Goal: Task Accomplishment & Management: Manage account settings

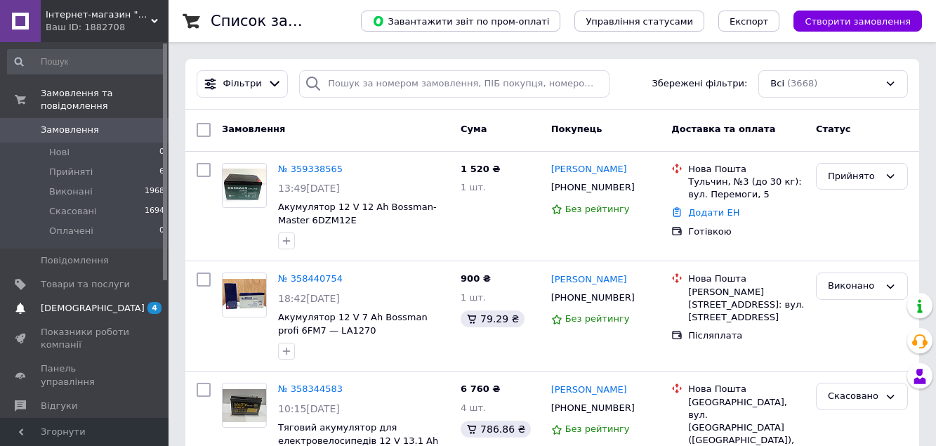
click at [60, 302] on span "[DEMOGRAPHIC_DATA]" at bounding box center [93, 308] width 104 height 13
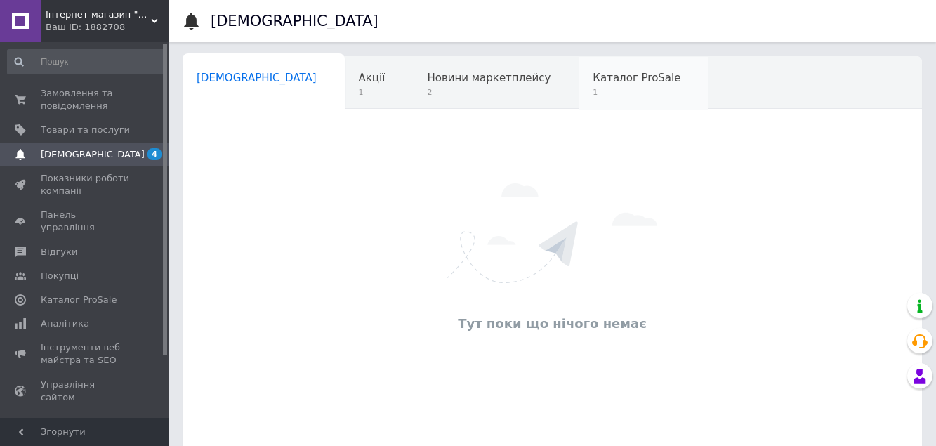
click at [592, 78] on span "Каталог ProSale" at bounding box center [636, 78] width 88 height 13
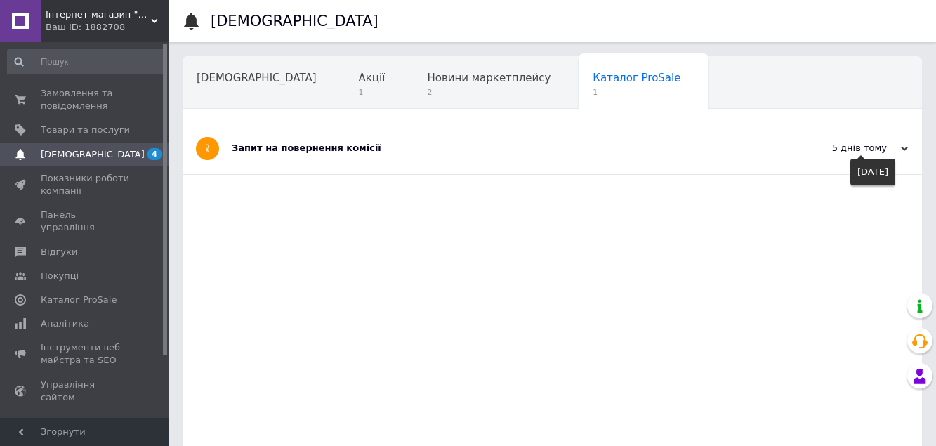
click at [903, 150] on use at bounding box center [904, 149] width 7 height 4
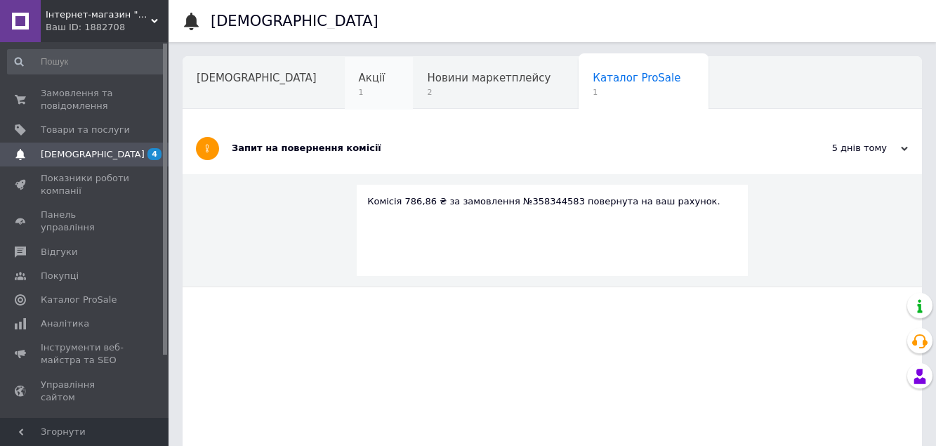
click at [359, 79] on span "Акції" at bounding box center [372, 78] width 27 height 13
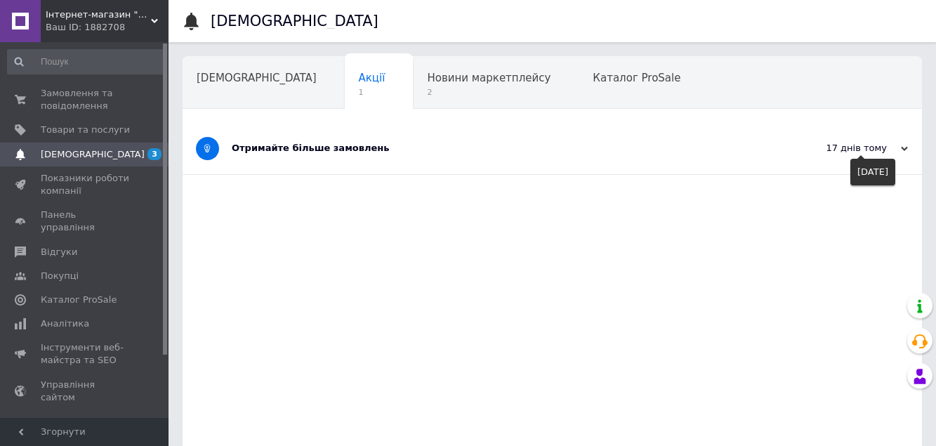
click at [906, 147] on icon at bounding box center [904, 148] width 7 height 7
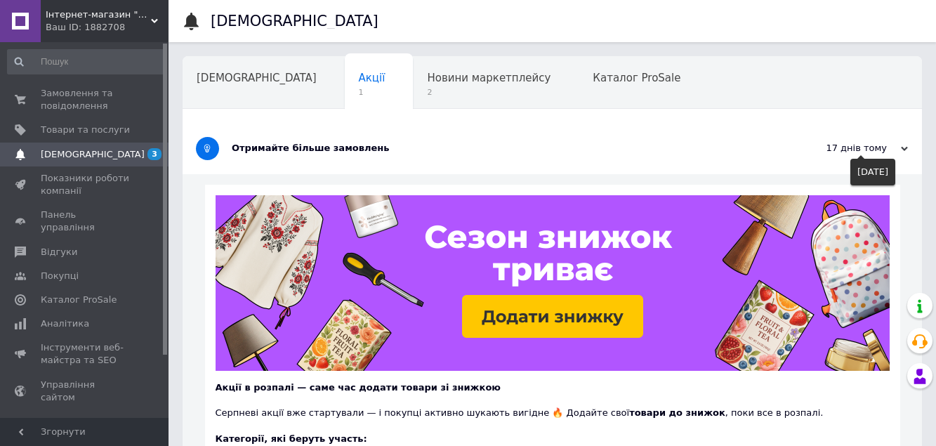
click at [906, 147] on icon at bounding box center [904, 148] width 7 height 7
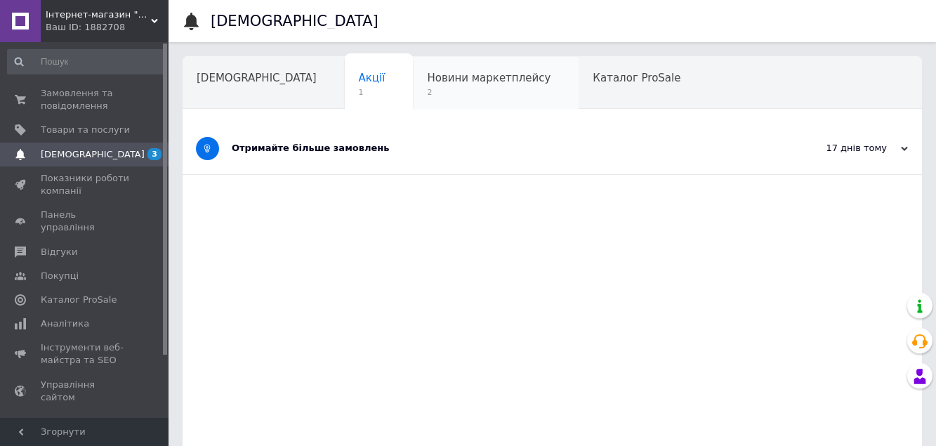
click at [427, 76] on span "Новини маркетплейсу" at bounding box center [489, 78] width 124 height 13
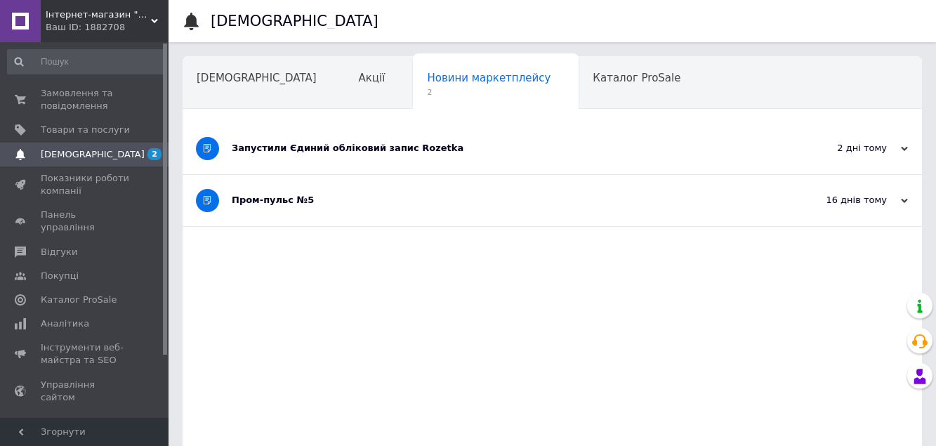
click at [906, 150] on use at bounding box center [904, 149] width 7 height 4
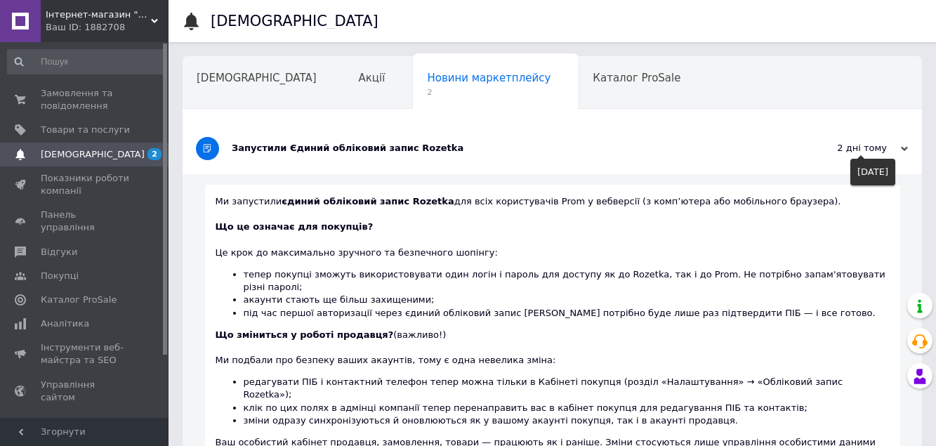
click at [906, 150] on use at bounding box center [904, 149] width 7 height 4
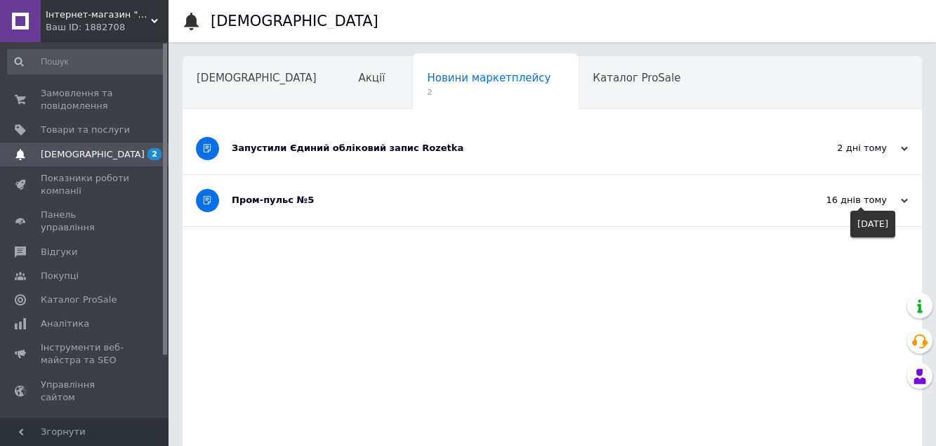
click at [904, 201] on icon at bounding box center [904, 200] width 7 height 7
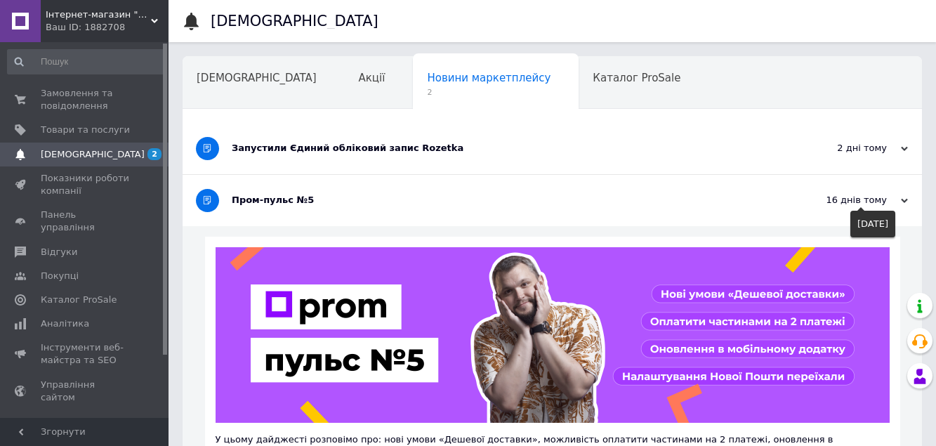
click at [904, 201] on icon at bounding box center [904, 200] width 7 height 7
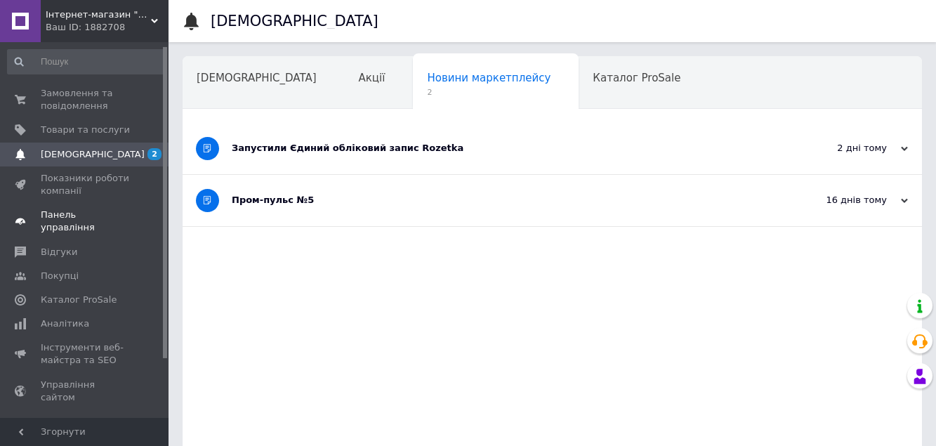
scroll to position [70, 0]
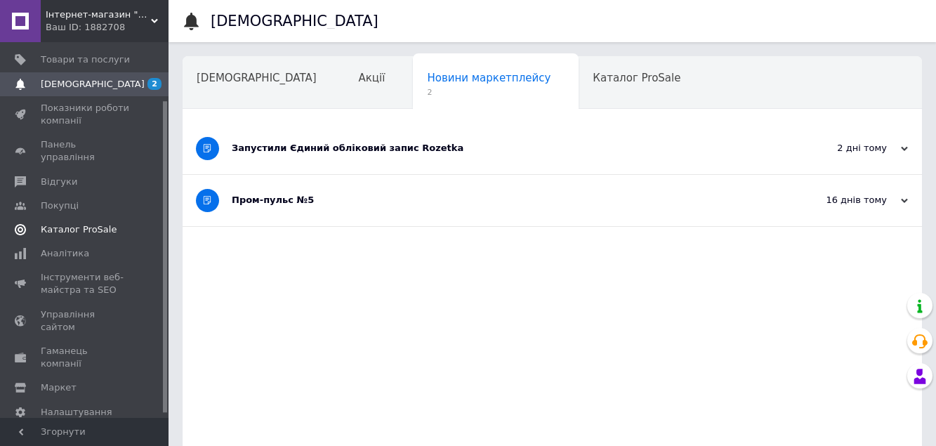
click at [55, 223] on span "Каталог ProSale" at bounding box center [79, 229] width 76 height 13
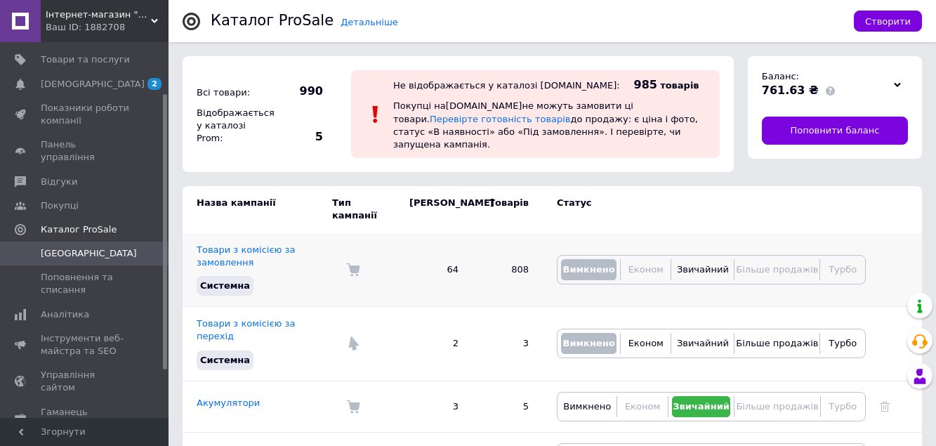
scroll to position [70, 0]
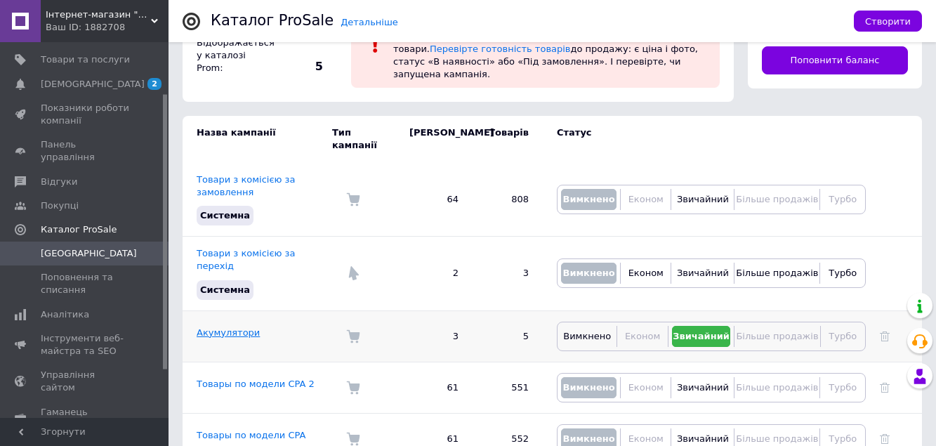
click at [218, 327] on link "Акумулятори" at bounding box center [228, 332] width 63 height 11
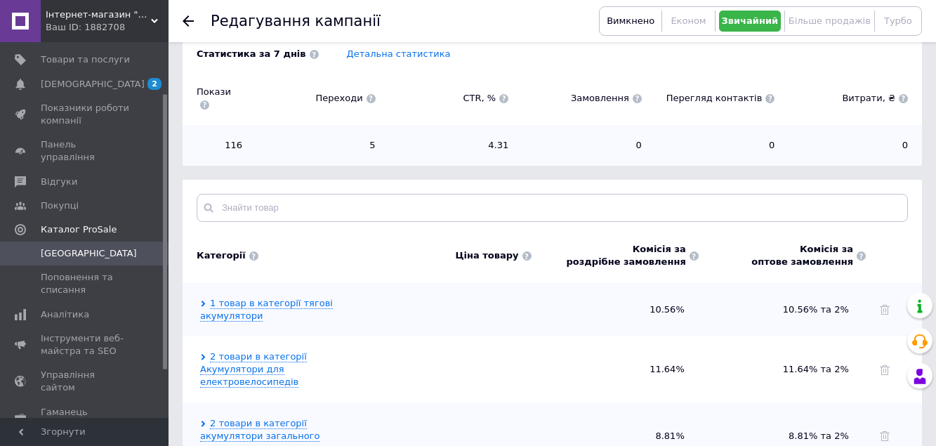
scroll to position [302, 0]
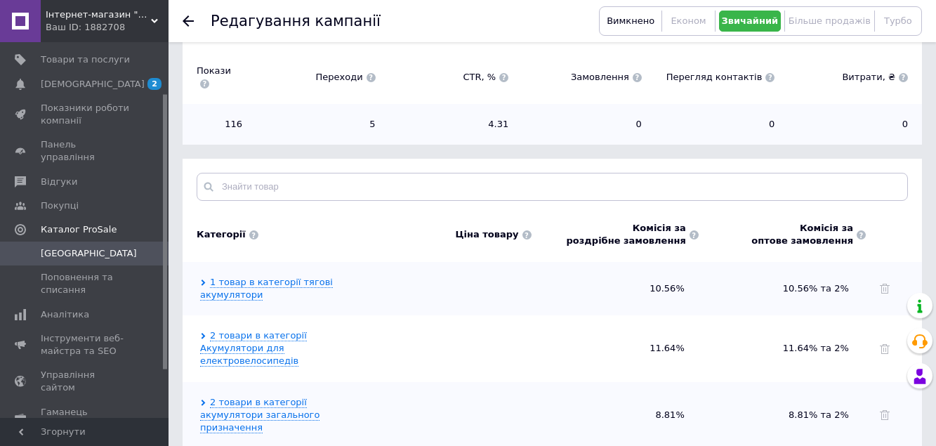
click at [202, 279] on icon at bounding box center [203, 282] width 6 height 6
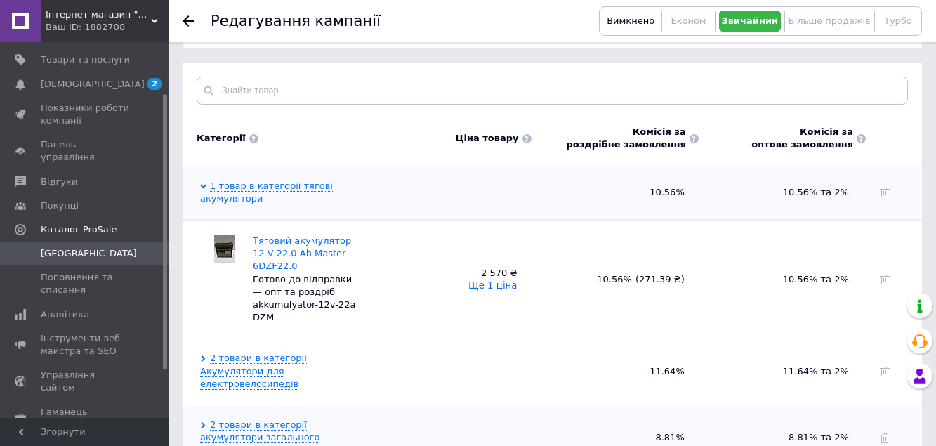
scroll to position [408, 0]
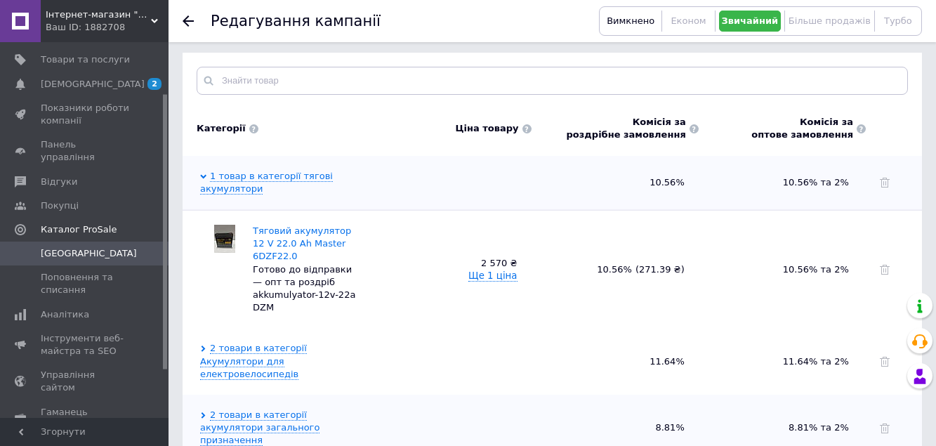
click at [203, 345] on icon at bounding box center [203, 348] width 4 height 6
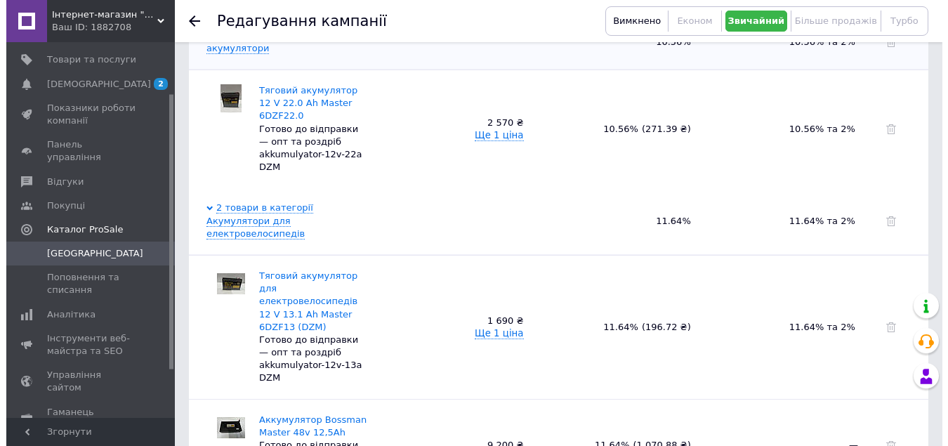
scroll to position [13, 0]
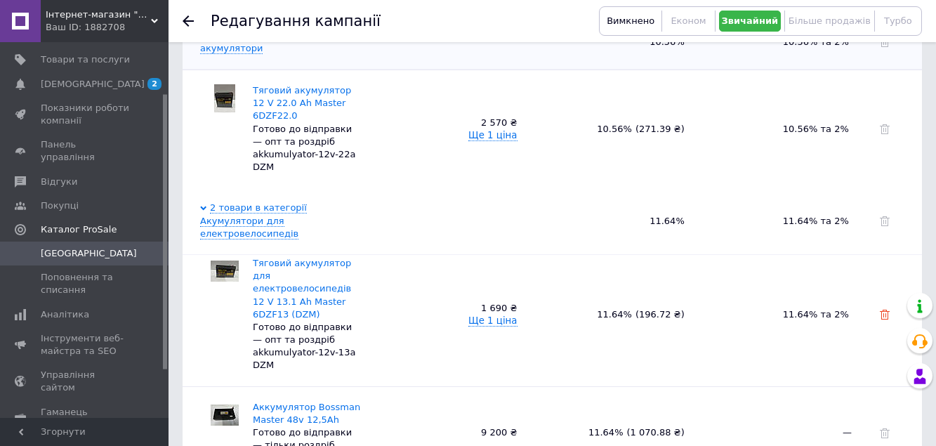
click at [881, 310] on icon at bounding box center [885, 315] width 10 height 10
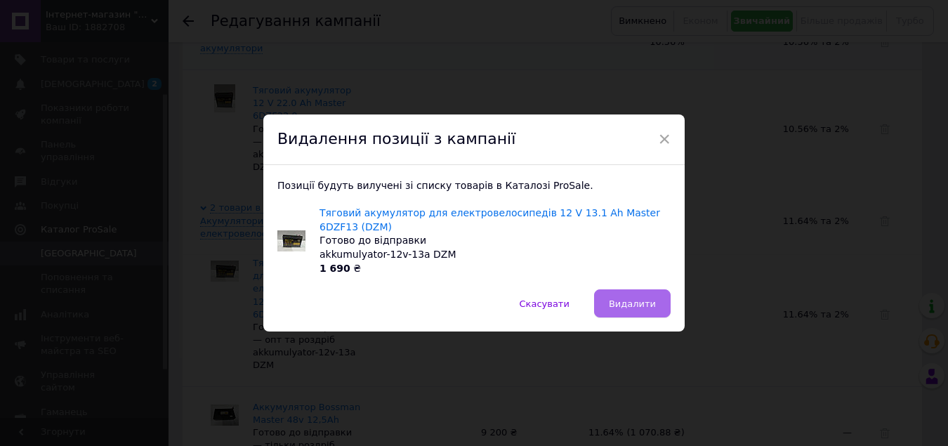
click at [632, 302] on span "Видалити" at bounding box center [632, 303] width 47 height 11
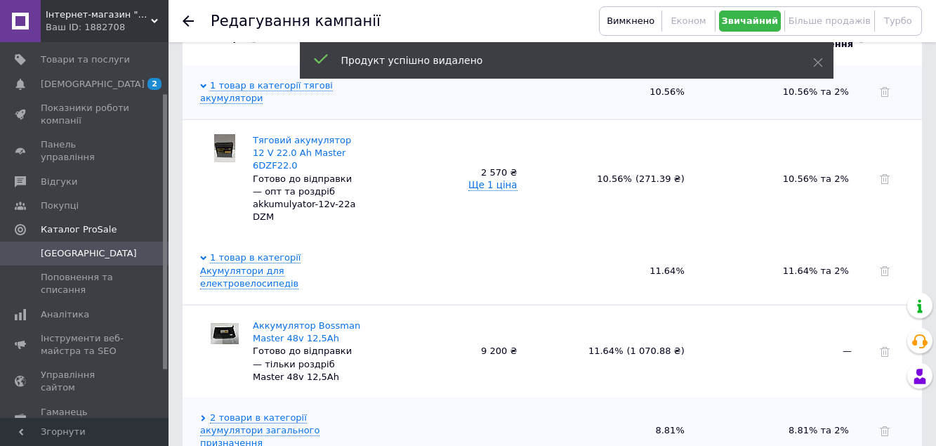
scroll to position [501, 0]
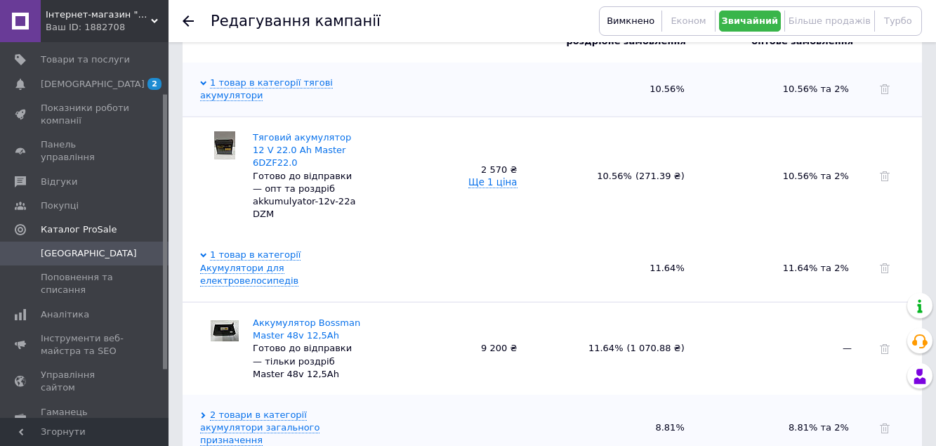
click at [204, 412] on icon at bounding box center [203, 415] width 4 height 6
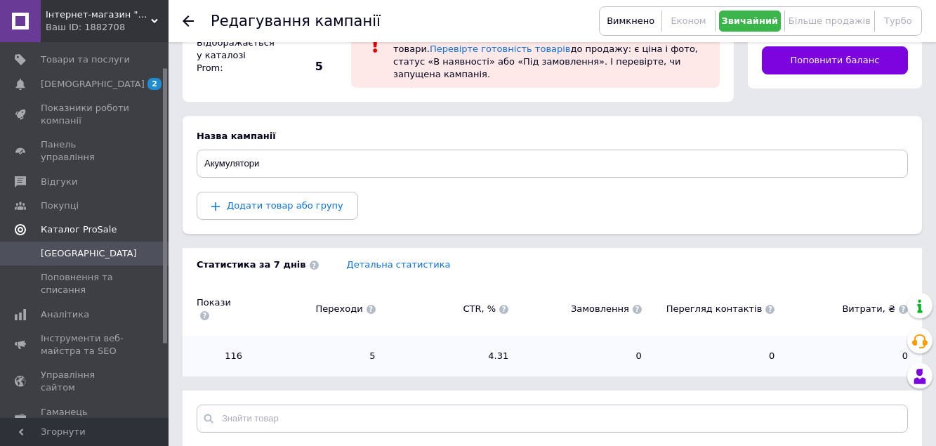
scroll to position [0, 0]
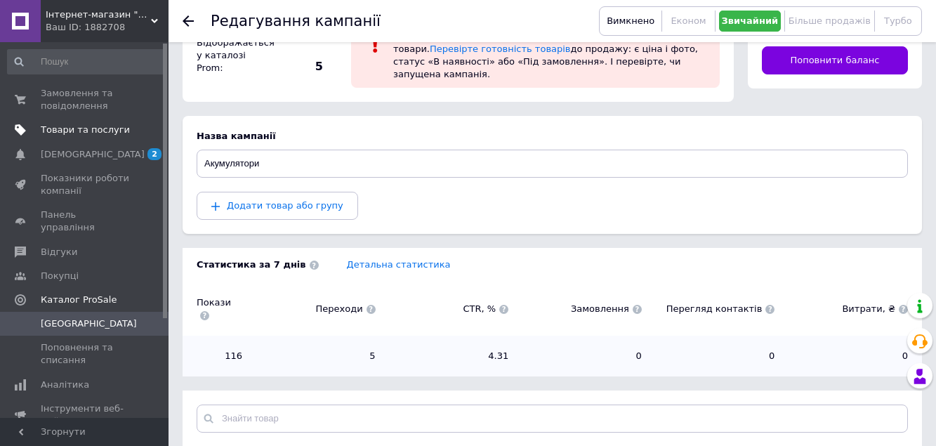
click at [61, 129] on span "Товари та послуги" at bounding box center [85, 130] width 89 height 13
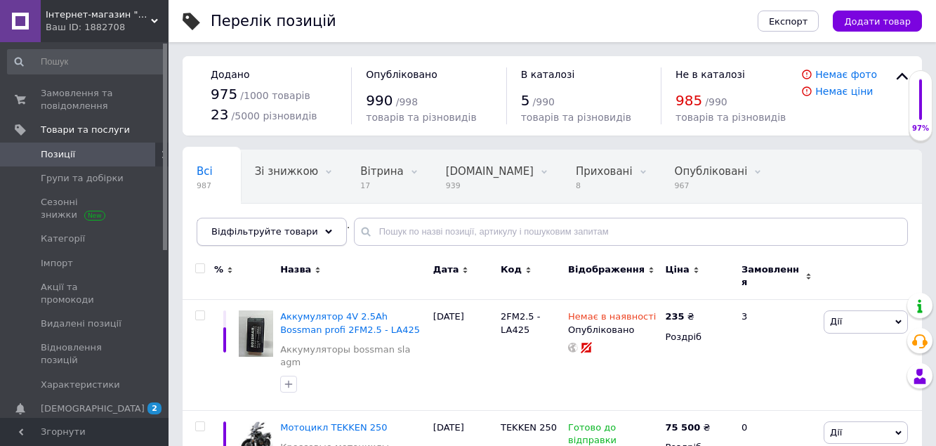
click at [325, 231] on icon at bounding box center [328, 231] width 7 height 7
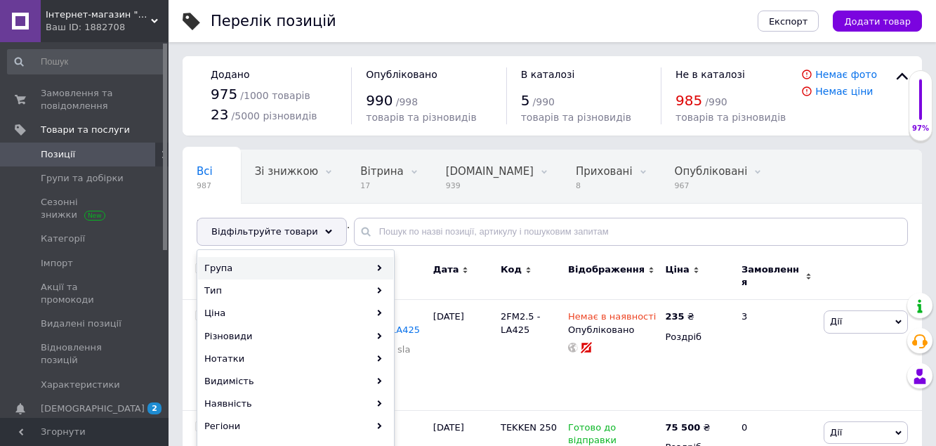
click at [378, 267] on icon at bounding box center [379, 268] width 6 height 6
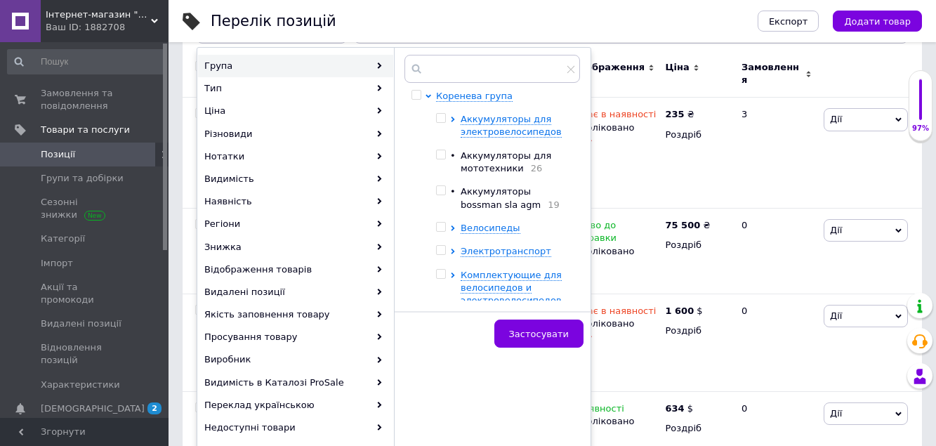
scroll to position [211, 0]
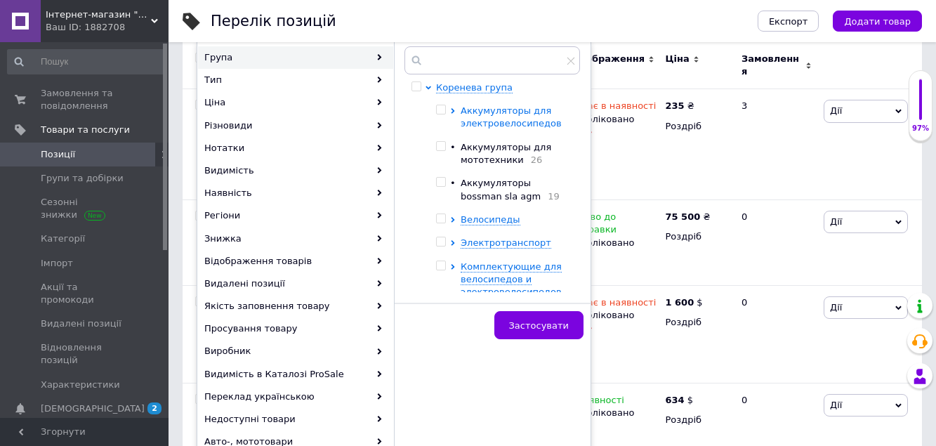
click at [453, 110] on icon at bounding box center [453, 111] width 4 height 6
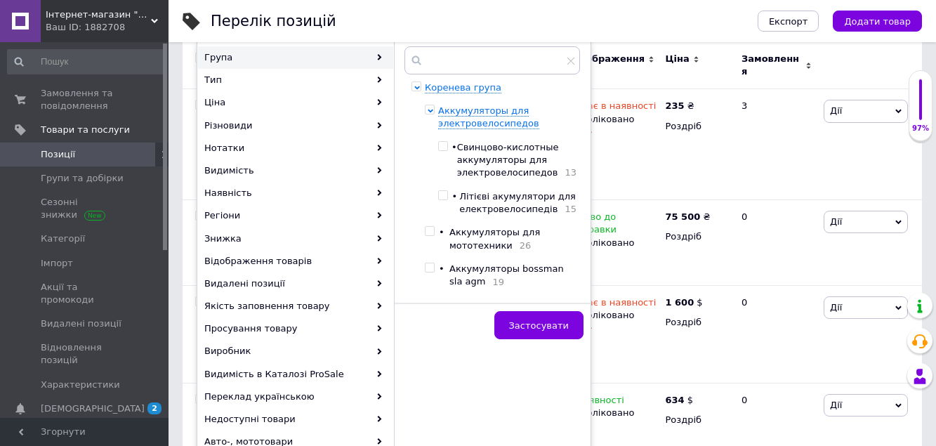
click at [447, 147] on input "checkbox" at bounding box center [442, 146] width 9 height 9
checkbox input "true"
click at [540, 325] on span "Застосувати" at bounding box center [539, 325] width 60 height 11
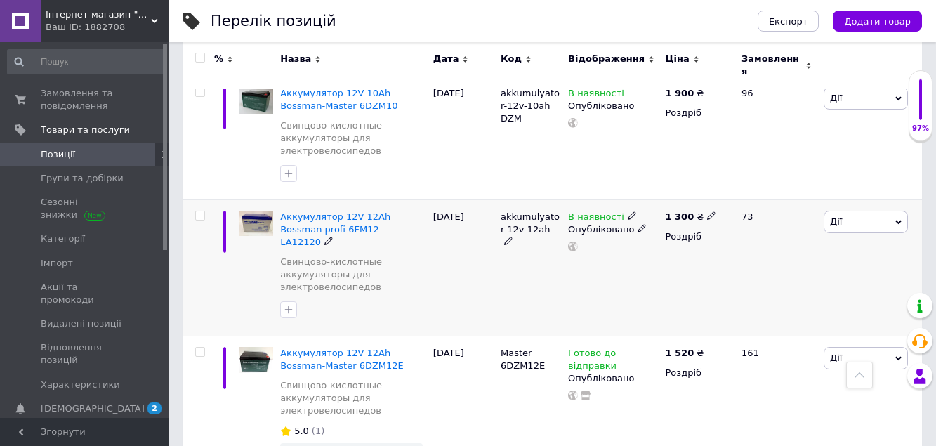
scroll to position [702, 0]
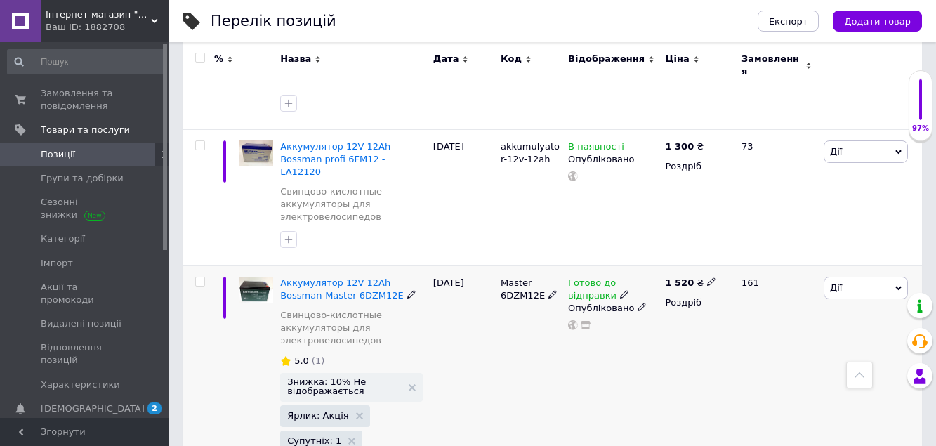
click at [620, 290] on icon at bounding box center [624, 294] width 8 height 8
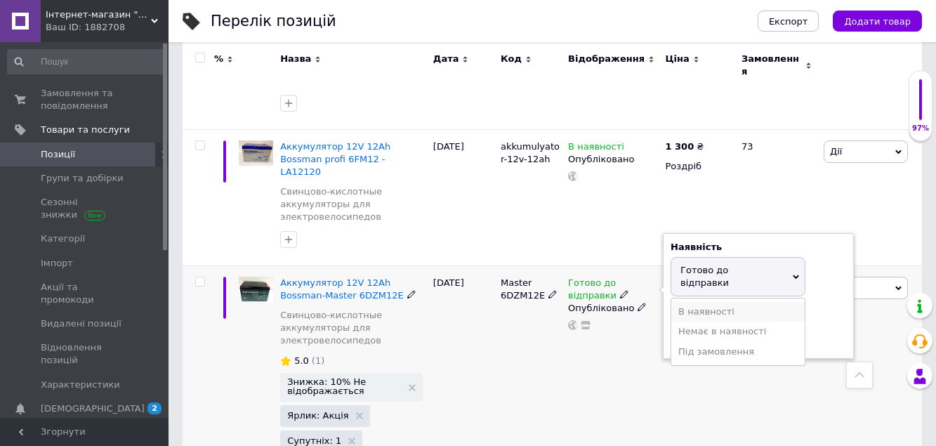
click at [703, 302] on li "В наявності" at bounding box center [737, 312] width 133 height 20
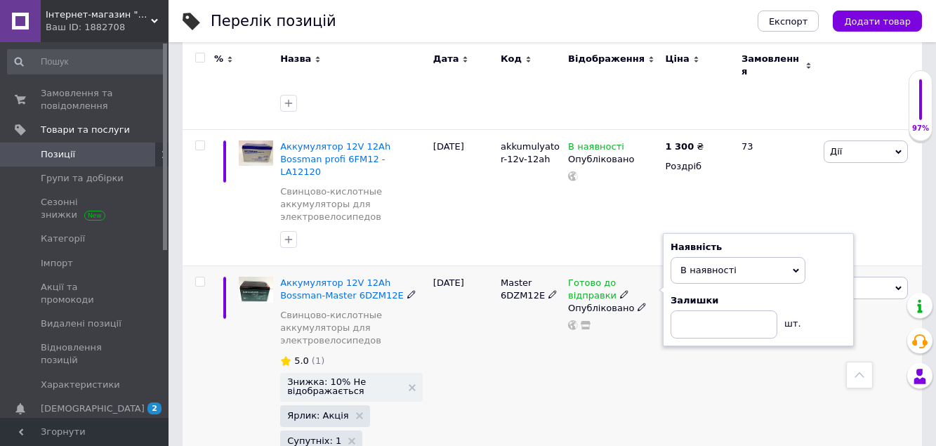
click at [512, 329] on div "Master 6DZM12E" at bounding box center [530, 377] width 67 height 224
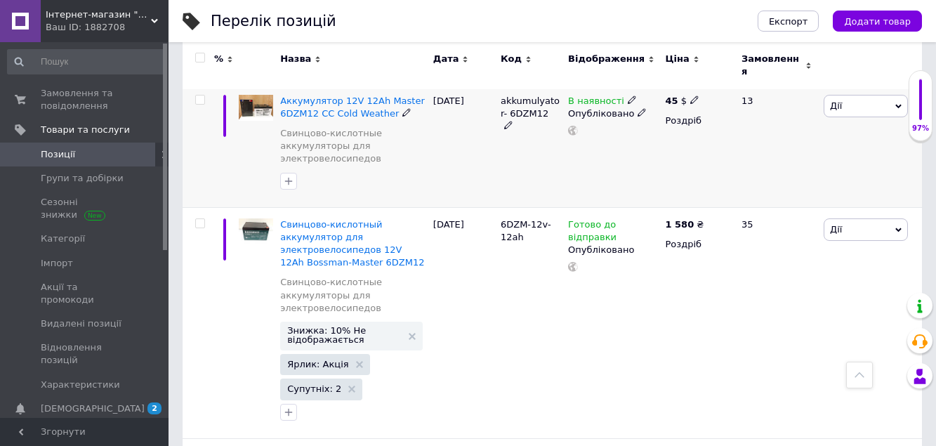
scroll to position [1123, 0]
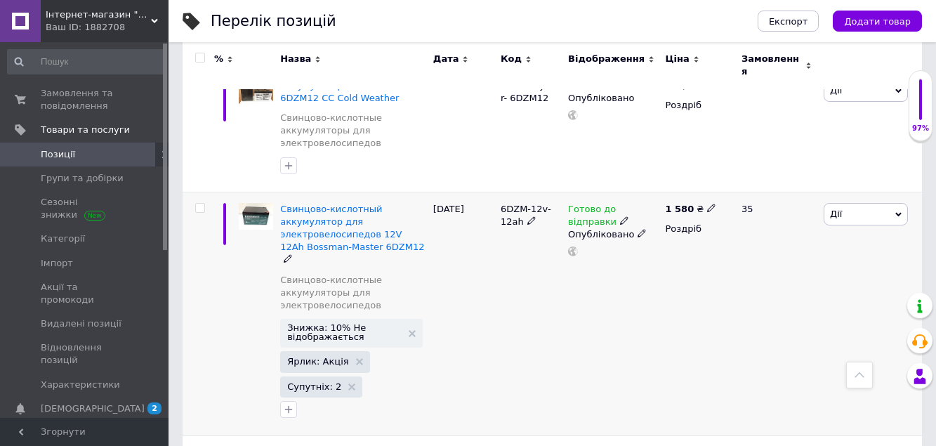
click at [620, 216] on icon at bounding box center [624, 220] width 8 height 8
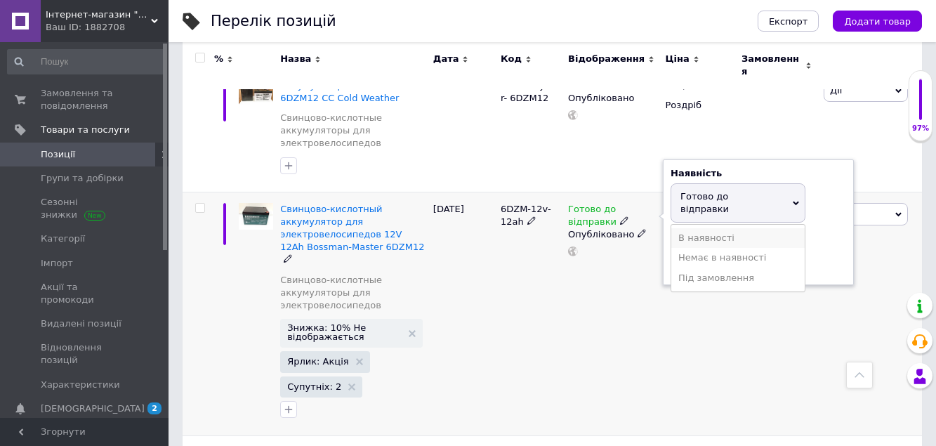
click at [698, 228] on li "В наявності" at bounding box center [737, 238] width 133 height 20
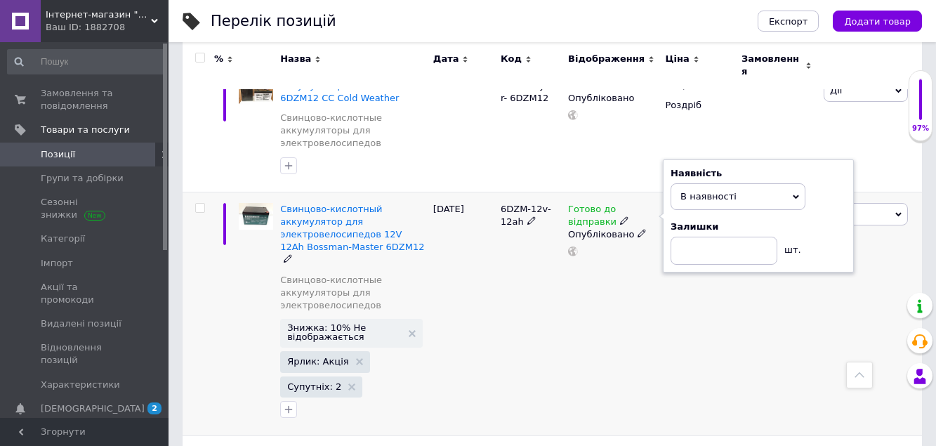
click at [520, 270] on div "6DZM-12v-12ah" at bounding box center [530, 314] width 67 height 244
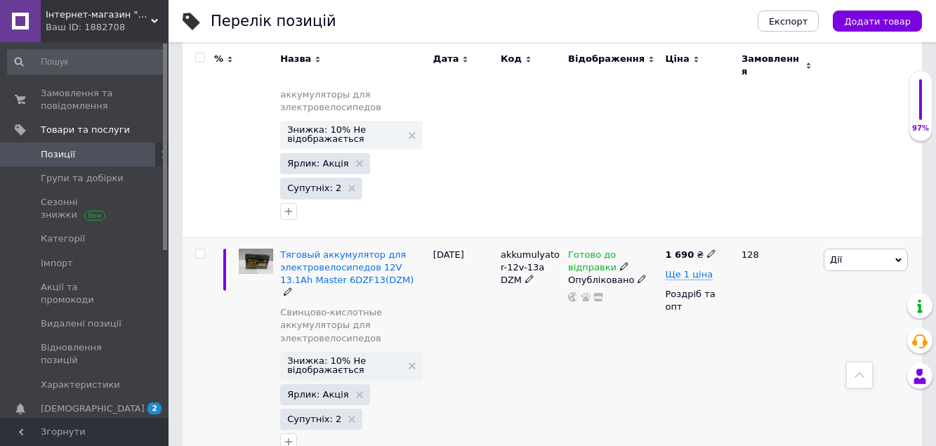
scroll to position [1334, 0]
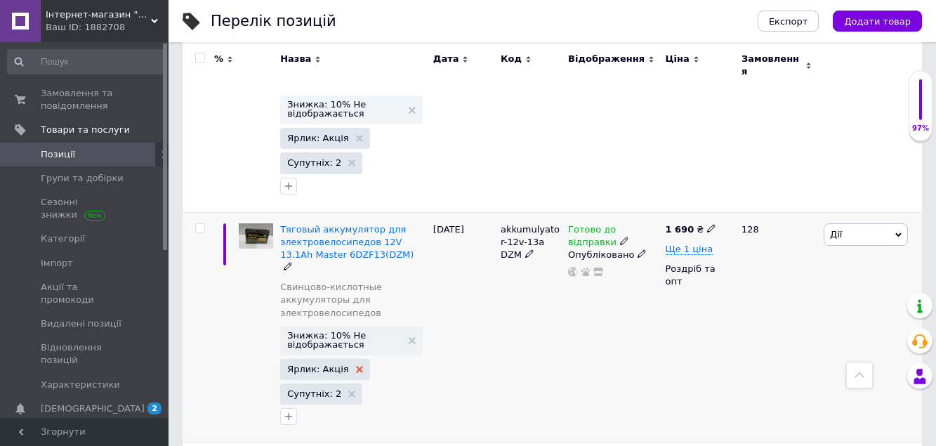
click at [356, 366] on icon at bounding box center [359, 369] width 7 height 7
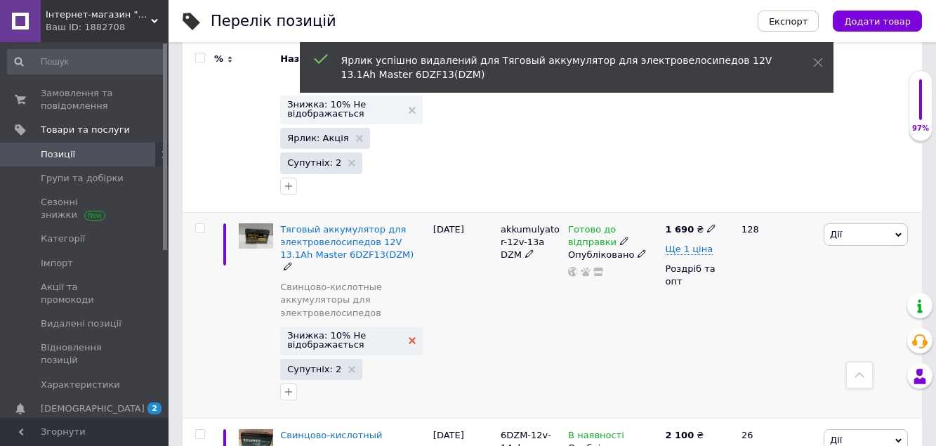
click at [413, 337] on use at bounding box center [412, 340] width 7 height 7
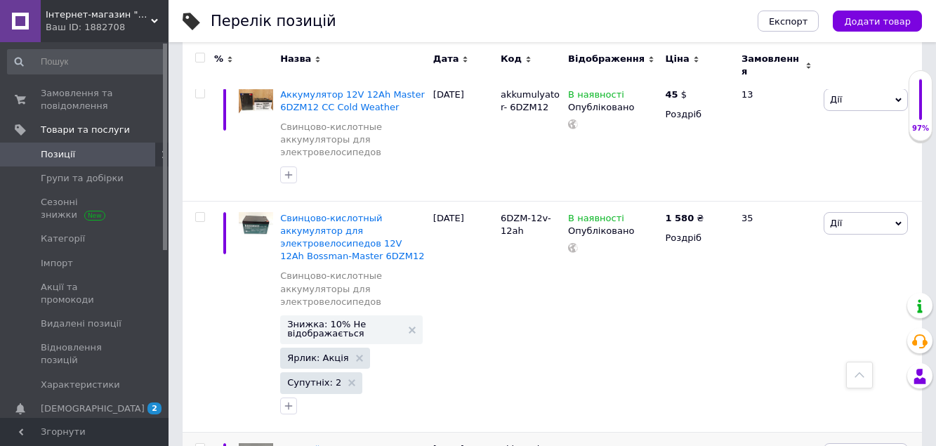
scroll to position [693, 0]
